Goal: Task Accomplishment & Management: Manage account settings

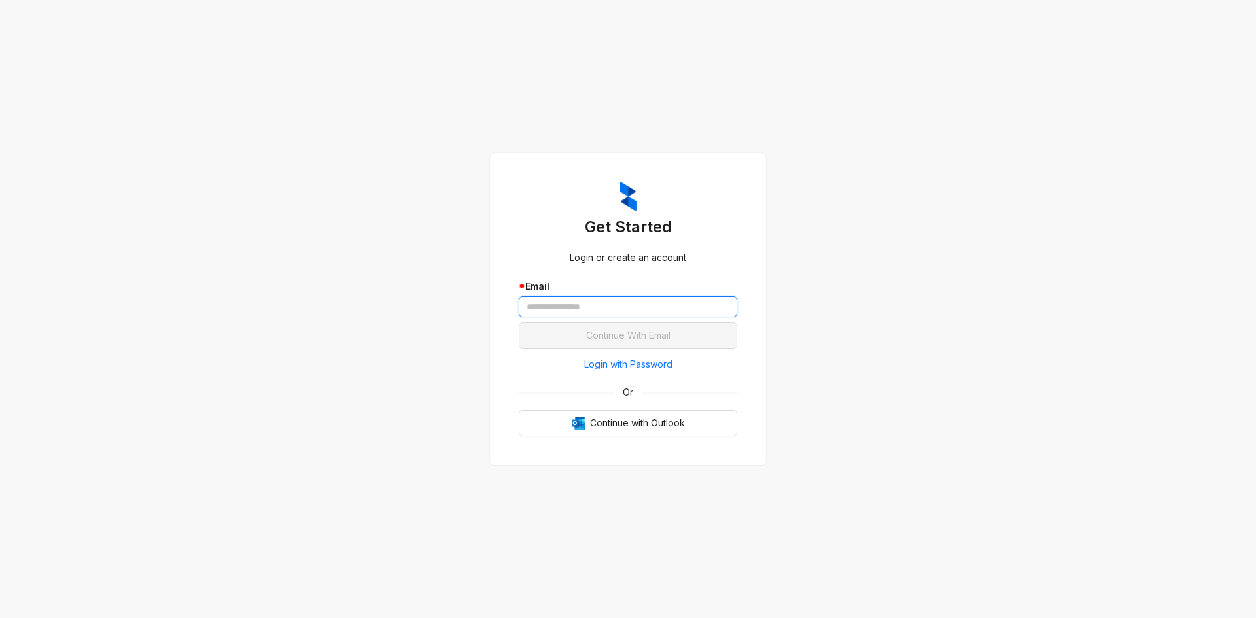
click at [567, 306] on input "text" at bounding box center [628, 306] width 219 height 21
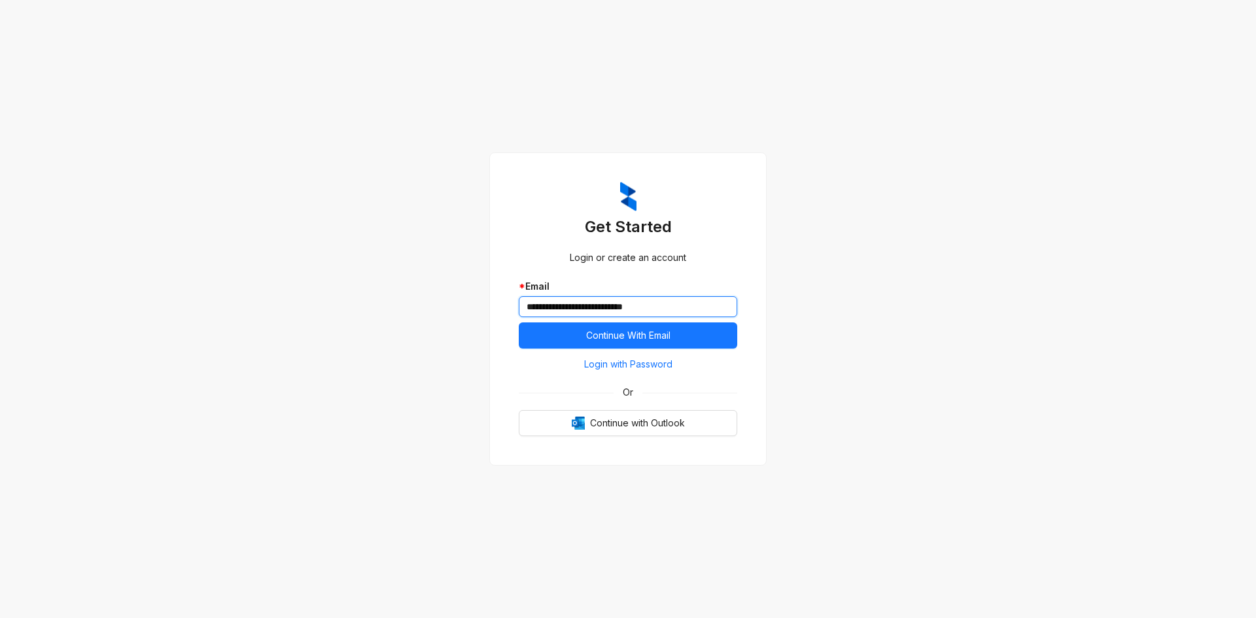
click at [578, 305] on input "**********" at bounding box center [628, 306] width 219 height 21
type input "**********"
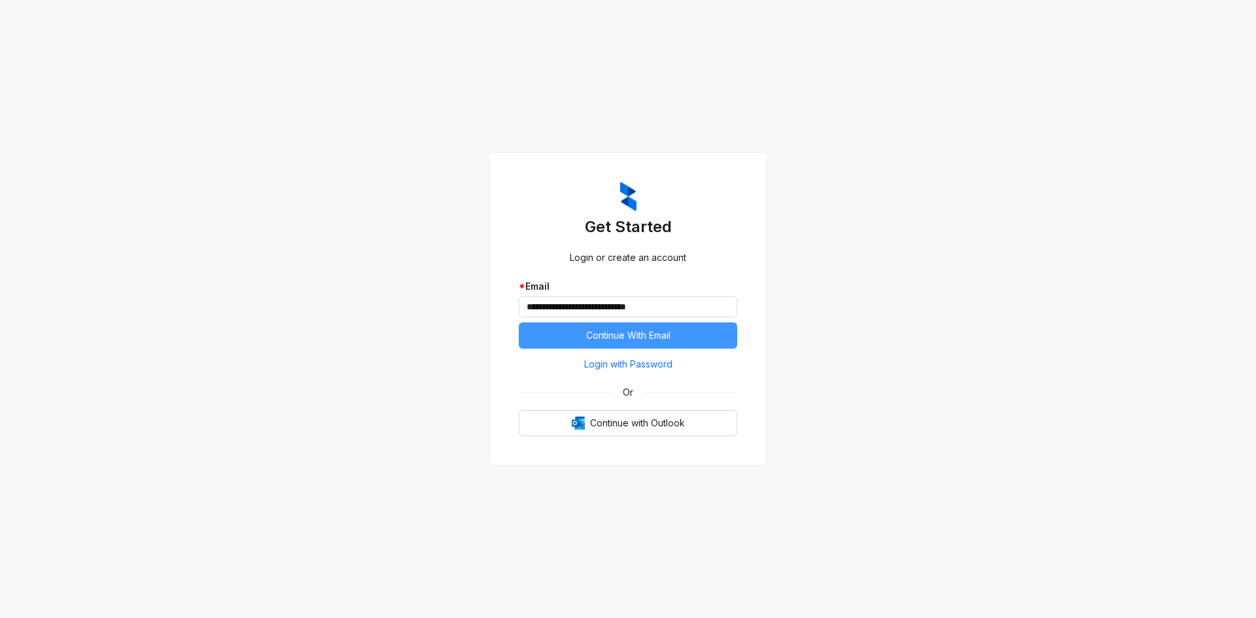
click at [657, 343] on span "Continue With Email" at bounding box center [628, 335] width 84 height 14
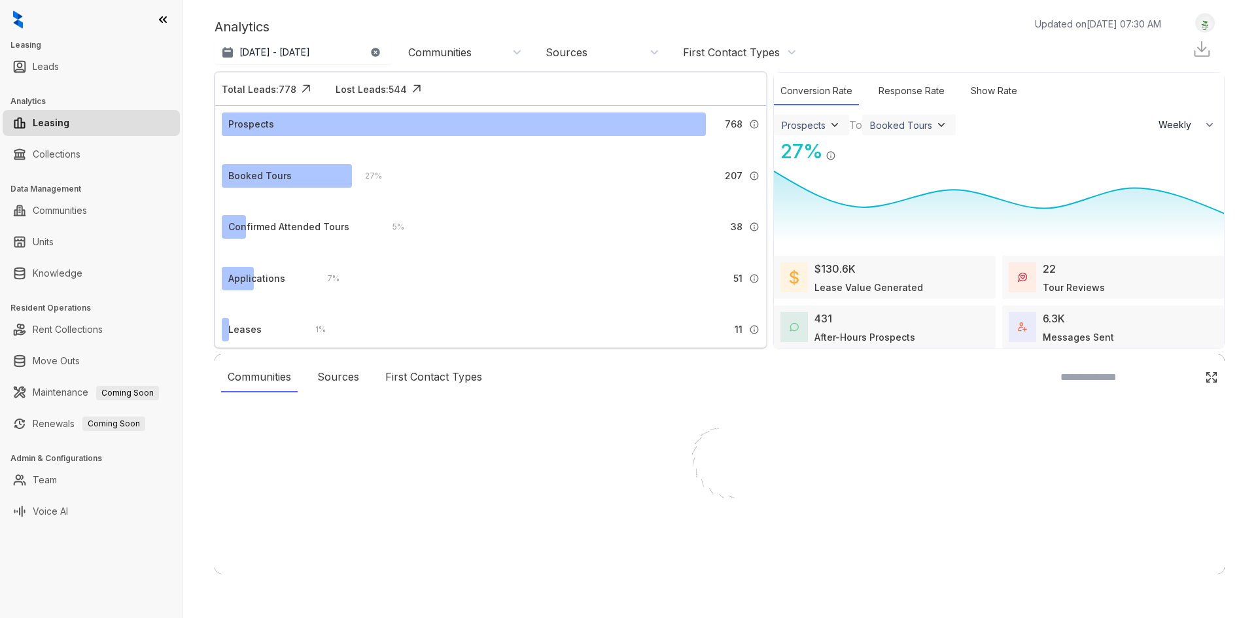
select select "******"
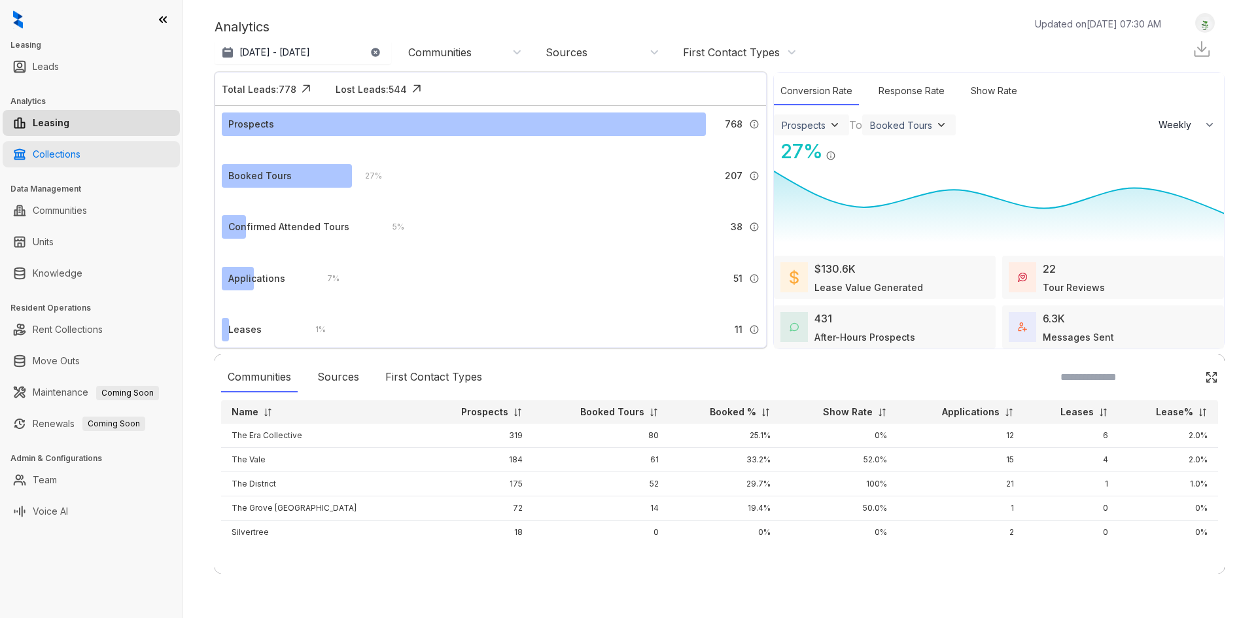
click at [80, 159] on link "Collections" at bounding box center [57, 154] width 48 height 26
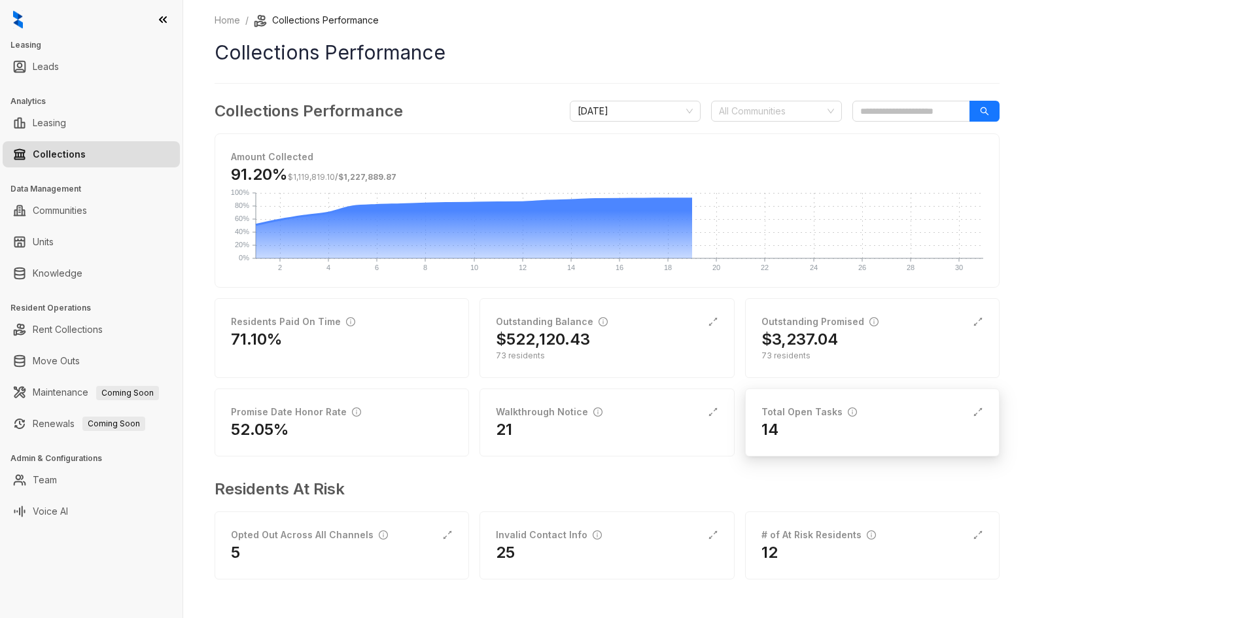
click at [817, 450] on div "Total Open Tasks 14" at bounding box center [872, 423] width 255 height 68
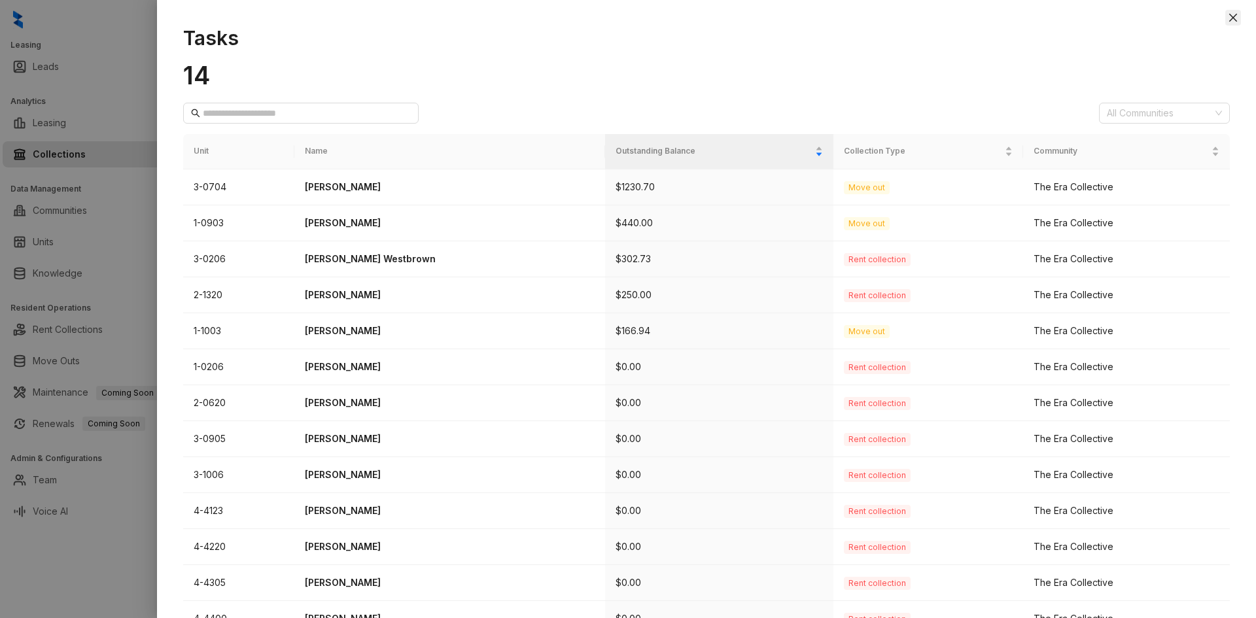
drag, startPoint x: 1243, startPoint y: 9, endPoint x: 1233, endPoint y: 16, distance: 11.8
click at [1244, 9] on div at bounding box center [706, 6] width 1099 height 13
click at [1233, 16] on icon "close" at bounding box center [1233, 17] width 10 height 10
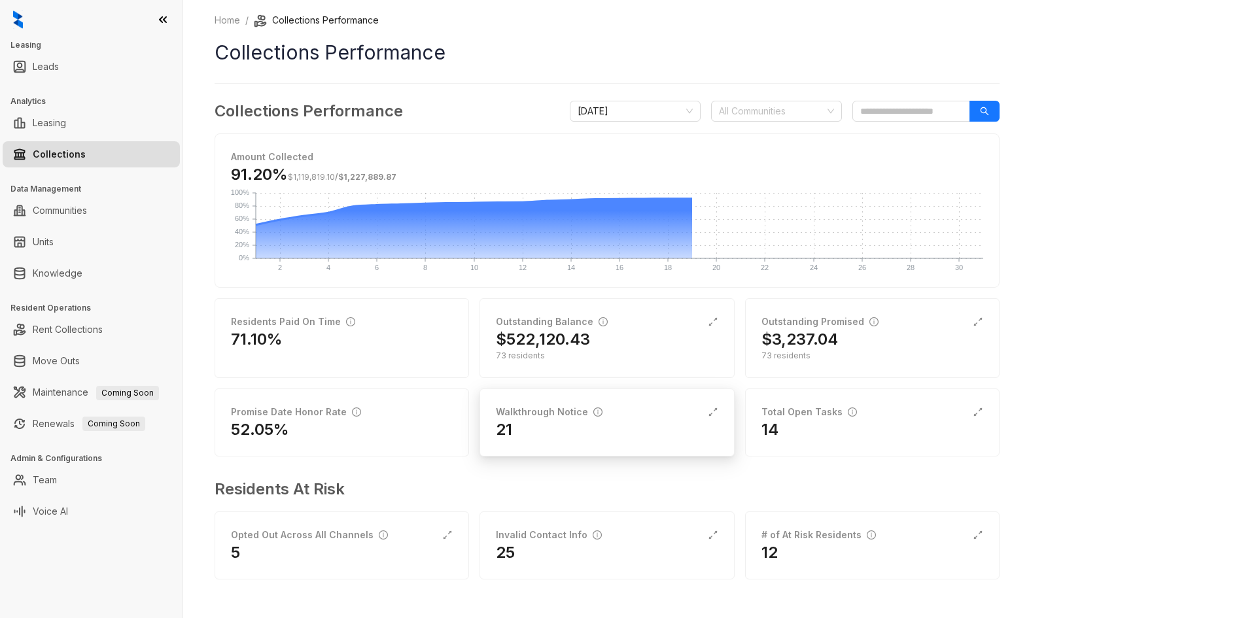
click at [569, 438] on div "21" at bounding box center [607, 429] width 222 height 21
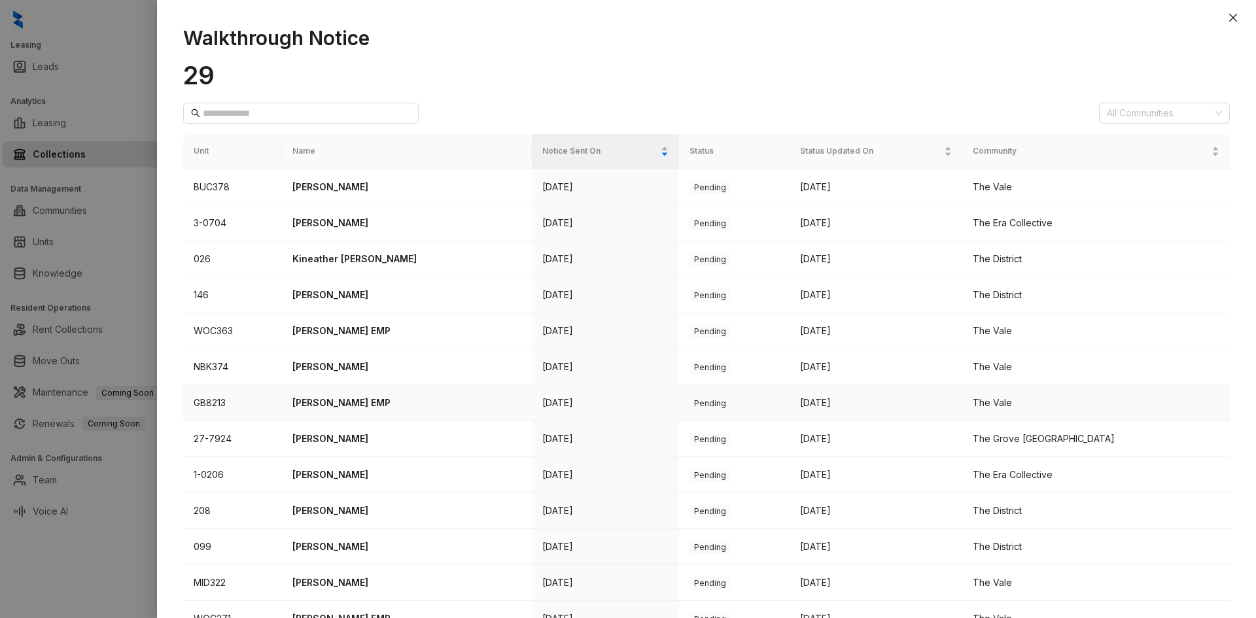
click at [418, 404] on p "[PERSON_NAME] EMP" at bounding box center [407, 403] width 229 height 14
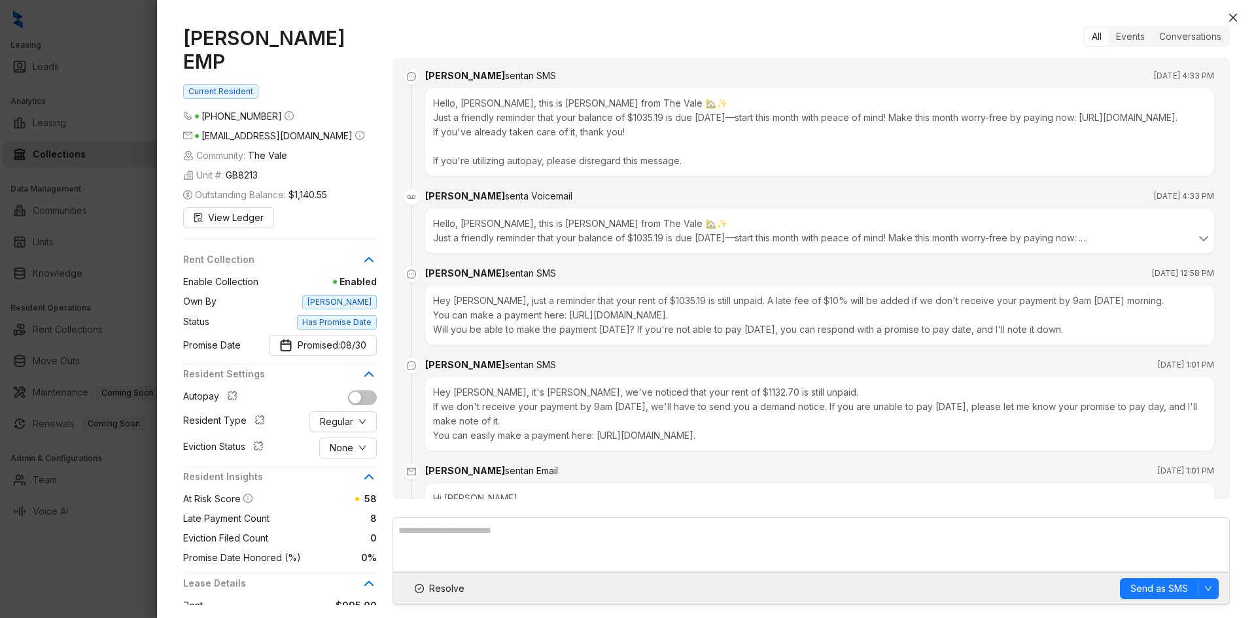
scroll to position [2317, 0]
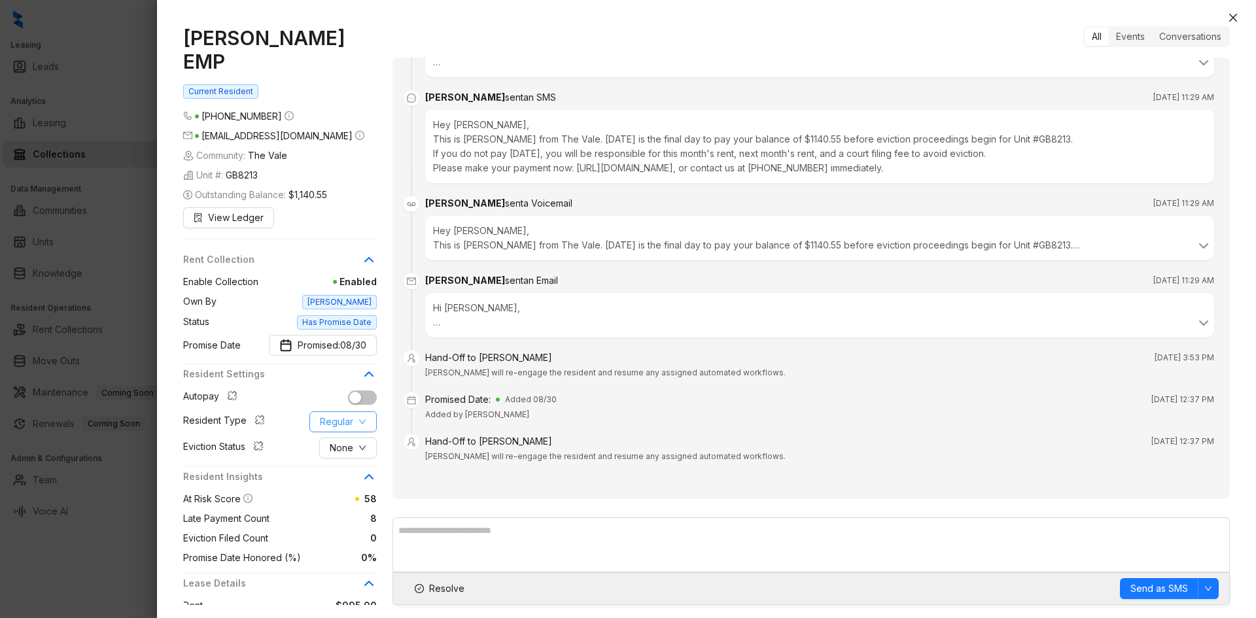
click at [346, 415] on span "Regular" at bounding box center [336, 422] width 33 height 14
click at [351, 427] on span "Employee" at bounding box center [352, 424] width 63 height 14
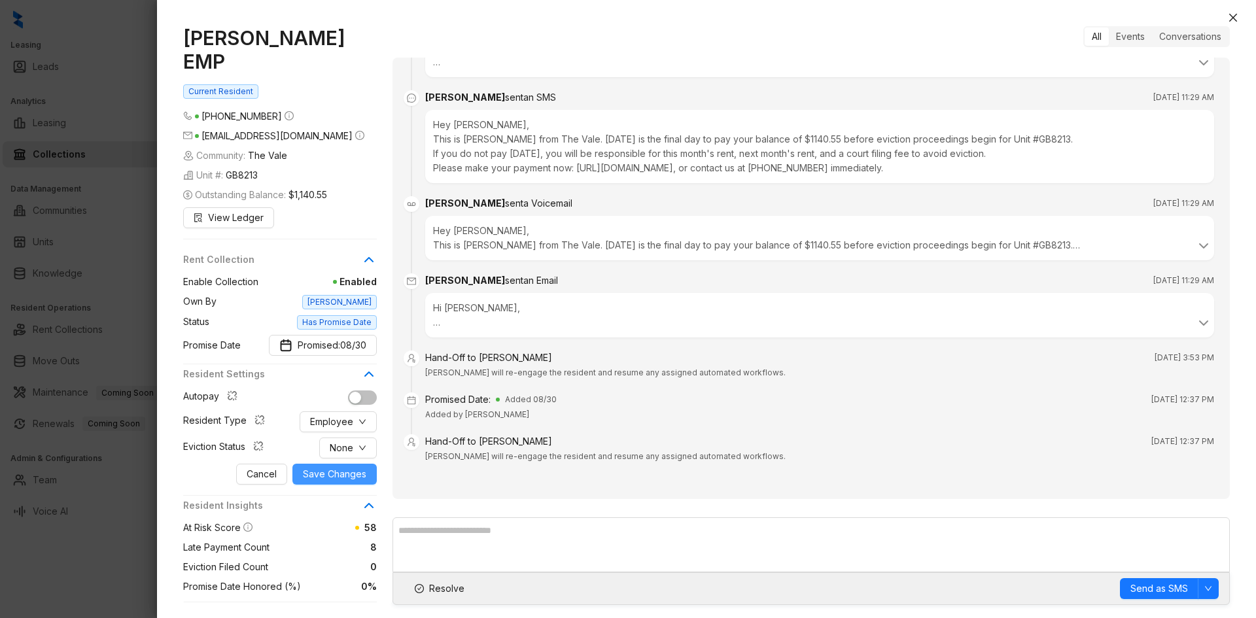
click at [334, 467] on span "Save Changes" at bounding box center [334, 474] width 63 height 14
click at [345, 467] on span "Save Changes" at bounding box center [334, 474] width 63 height 14
click at [1237, 22] on icon "close" at bounding box center [1233, 17] width 10 height 10
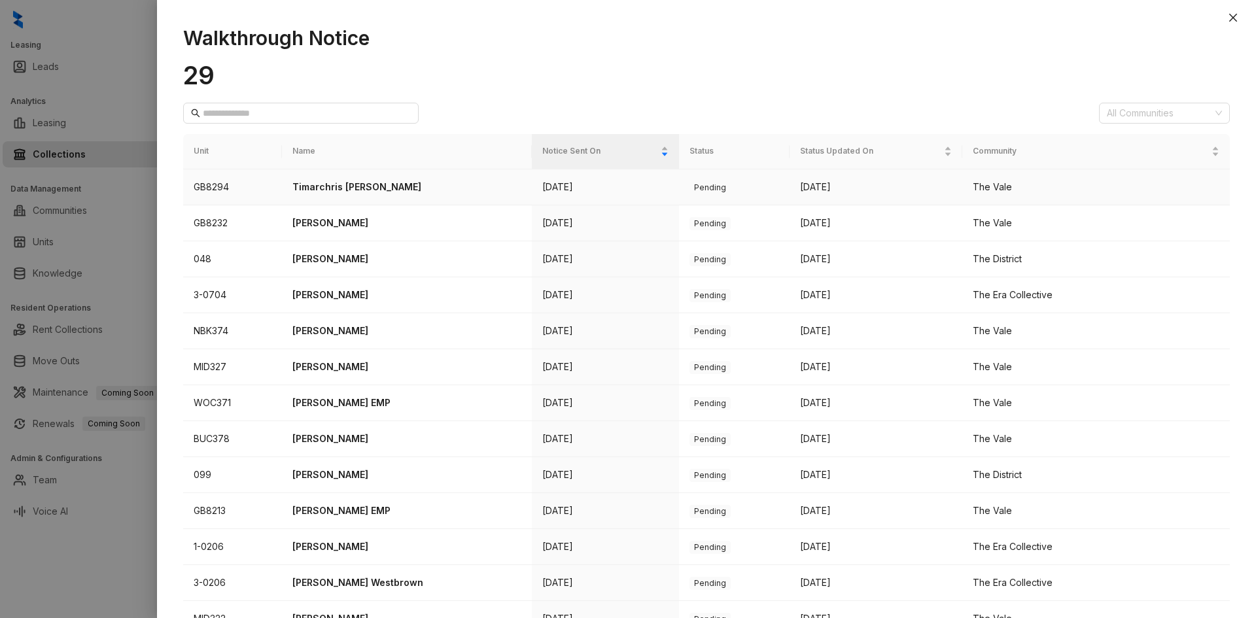
click at [357, 172] on td "Timarchris [PERSON_NAME]" at bounding box center [407, 187] width 250 height 36
click at [372, 185] on p "Timarchris [PERSON_NAME]" at bounding box center [407, 187] width 229 height 14
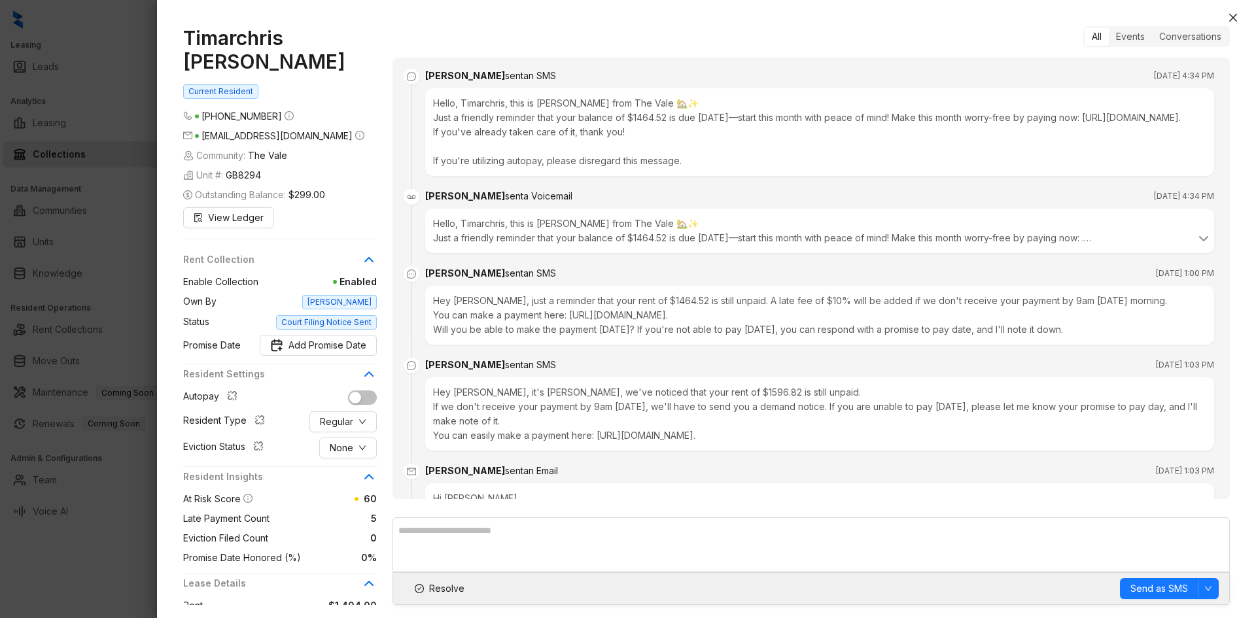
scroll to position [2089, 0]
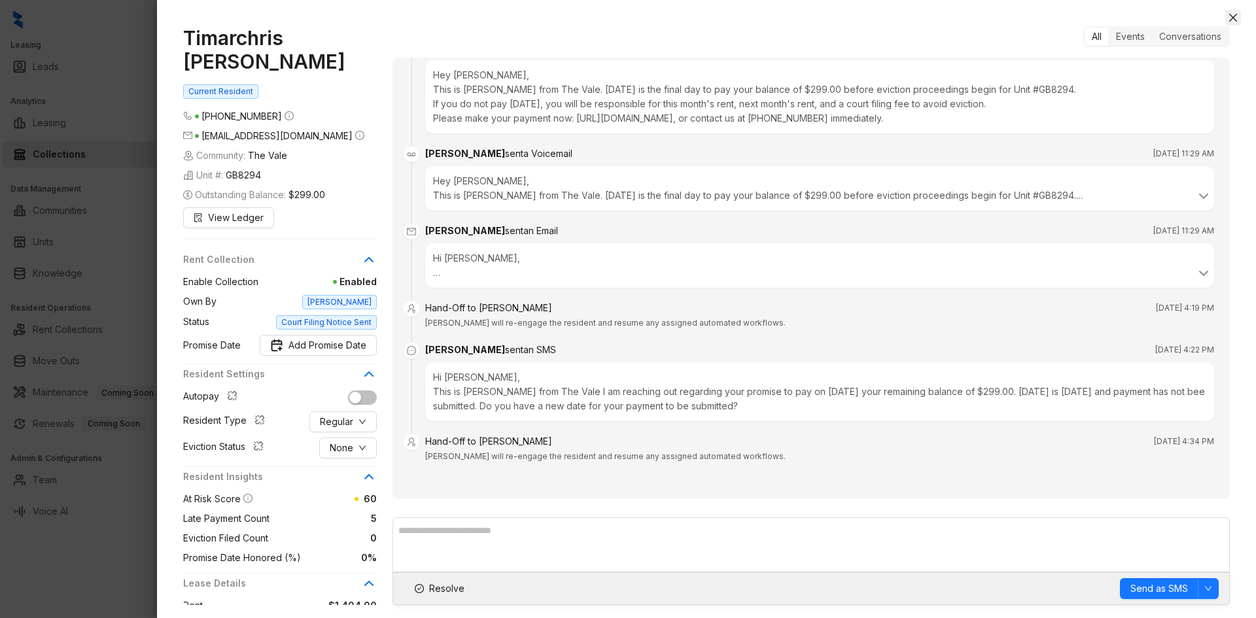
click at [1239, 20] on button "Close" at bounding box center [1234, 18] width 16 height 16
